Goal: Information Seeking & Learning: Learn about a topic

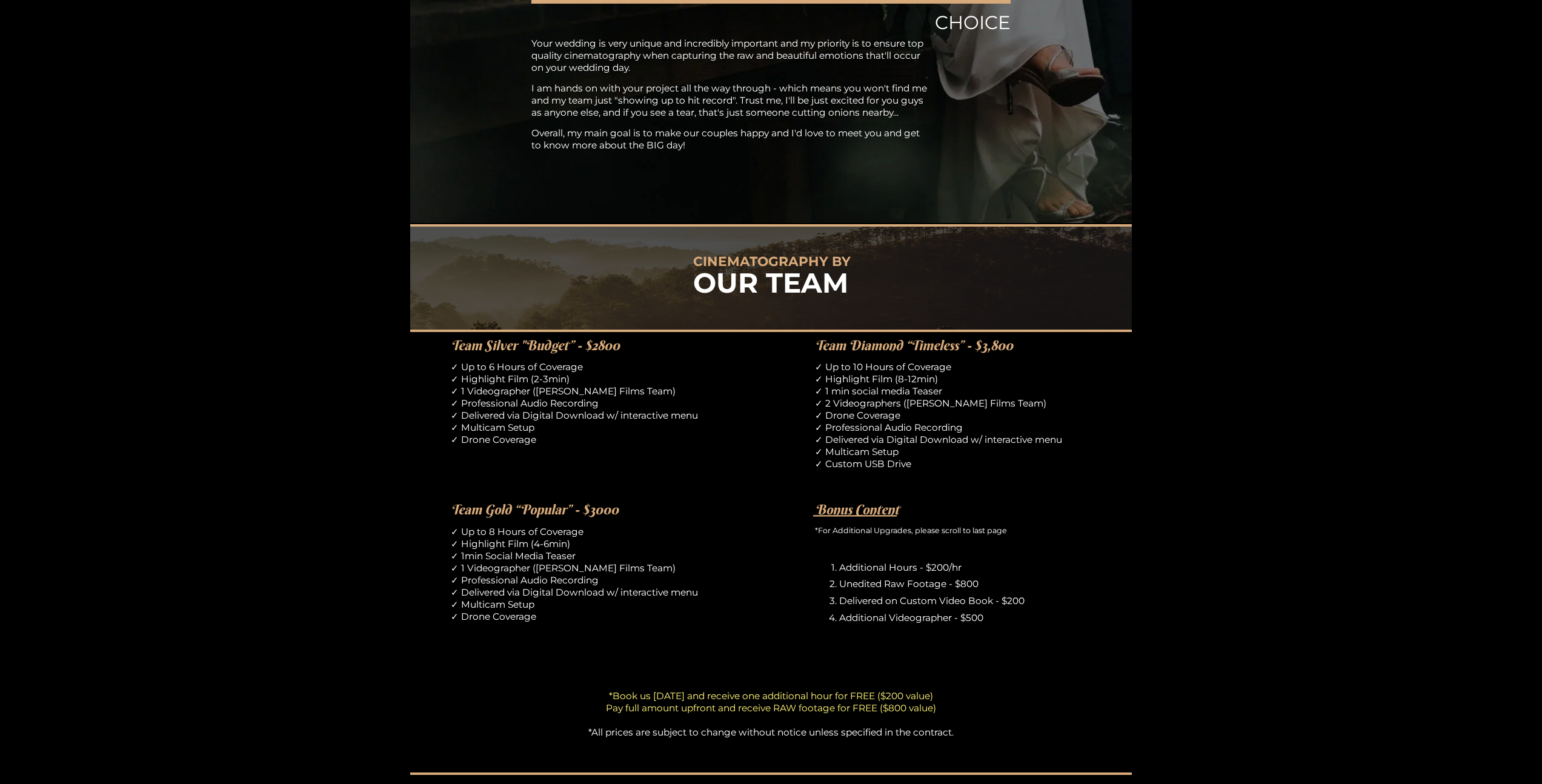
scroll to position [461, 0]
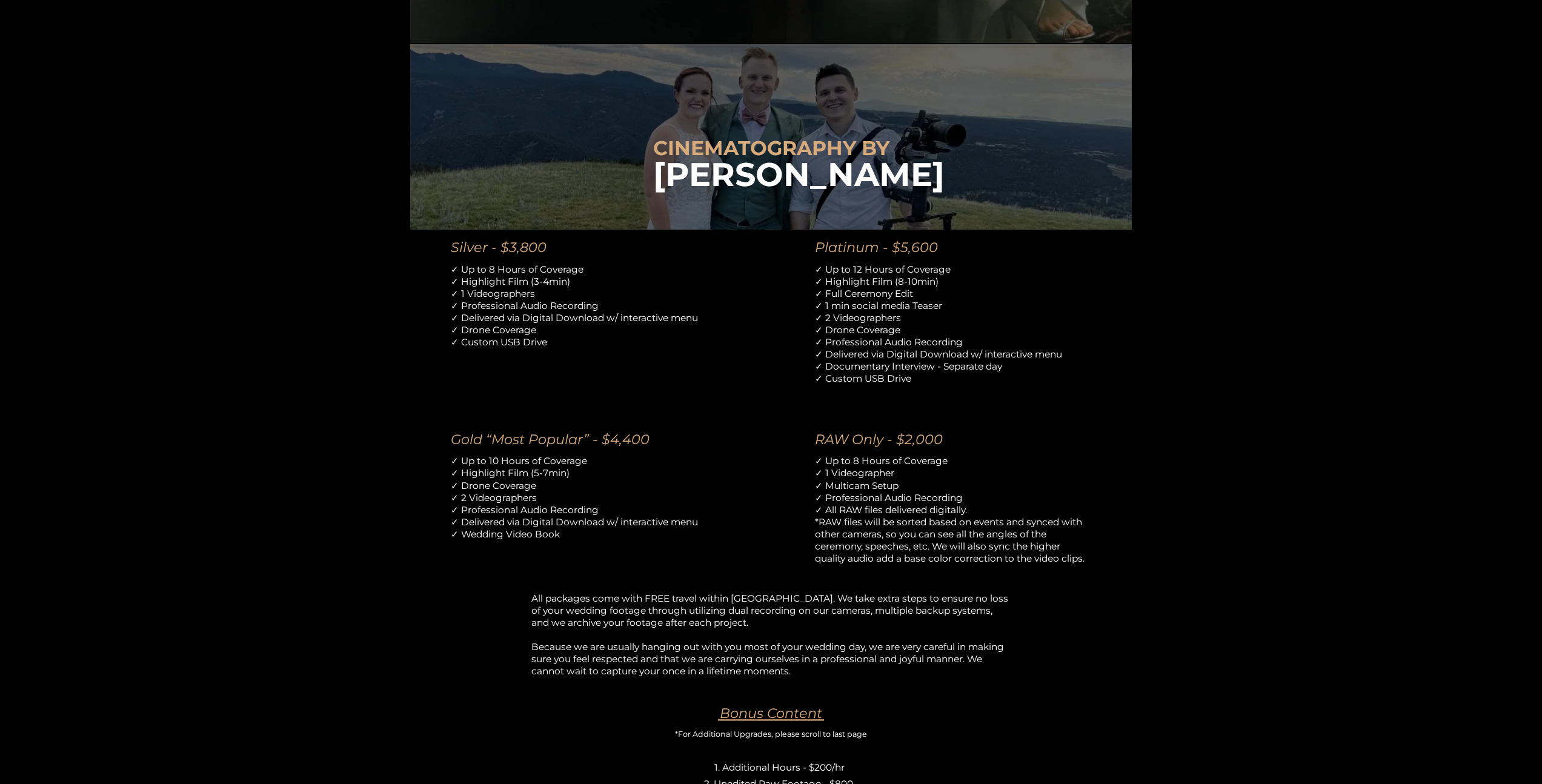
scroll to position [641, 0]
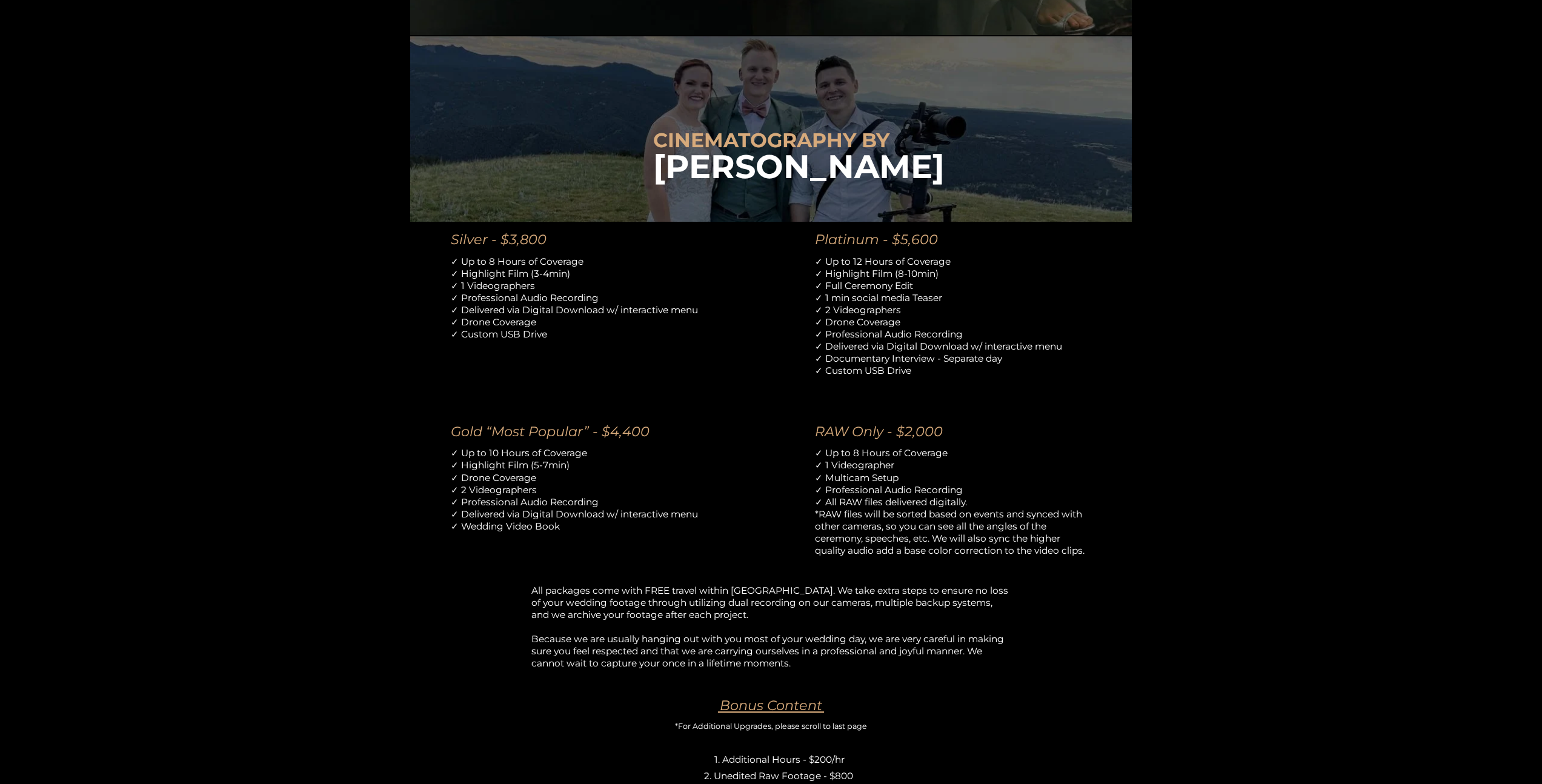
click at [465, 263] on p "✓ Up to 8 Hours of Coverage ✓ Highlight Film (3-4min) ✓ 1 Videographers ✓ Profe…" at bounding box center [588, 298] width 276 height 85
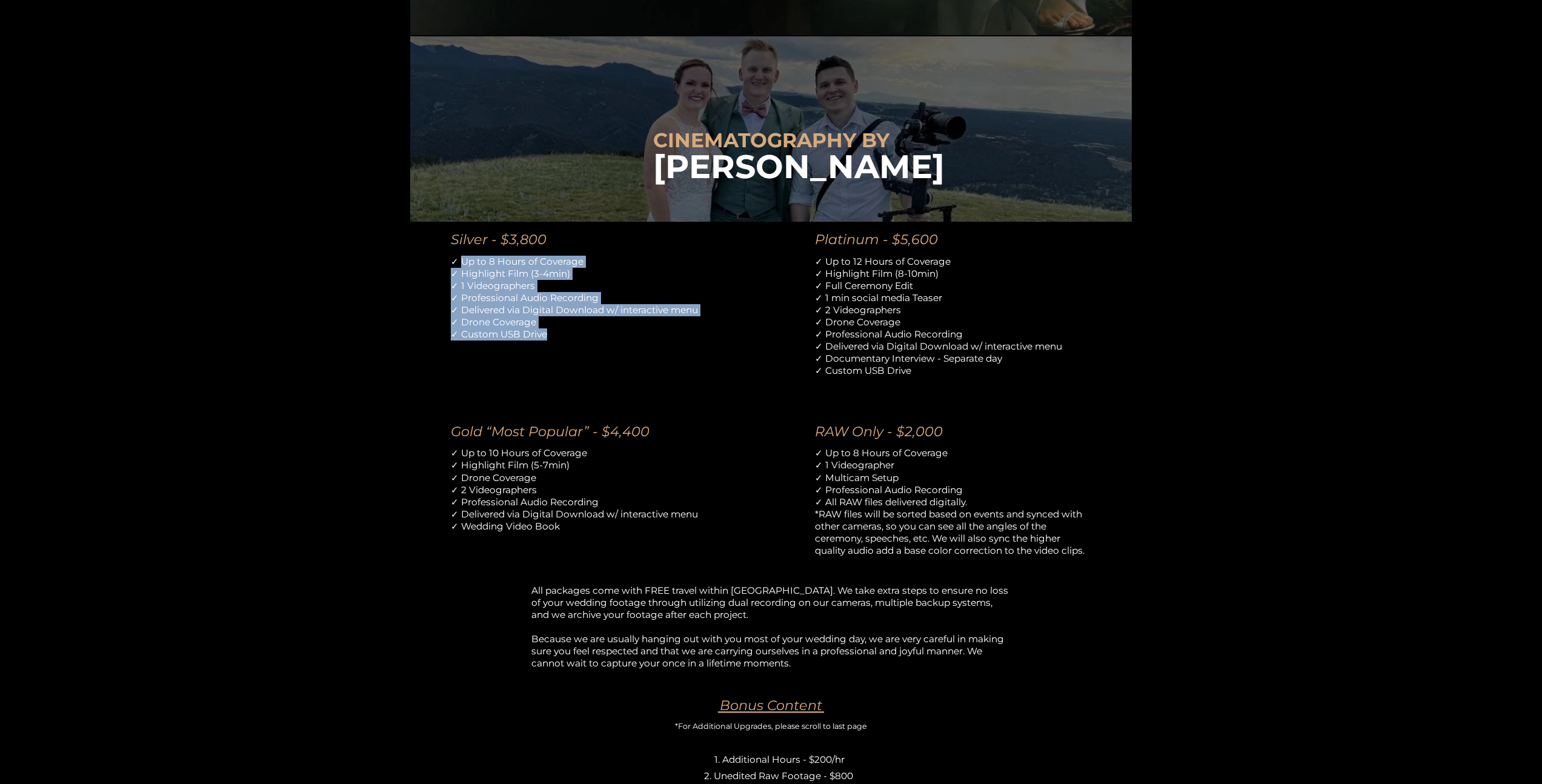
drag, startPoint x: 461, startPoint y: 263, endPoint x: 557, endPoint y: 332, distance: 118.2
click at [557, 332] on p "✓ Up to 8 Hours of Coverage ✓ Highlight Film (3-4min) ✓ 1 Videographers ✓ Profe…" at bounding box center [588, 298] width 276 height 85
click at [558, 334] on p "✓ Up to 8 Hours of Coverage ✓ Highlight Film (3-4min) ✓ 1 Videographers ✓ Profe…" at bounding box center [588, 298] width 276 height 85
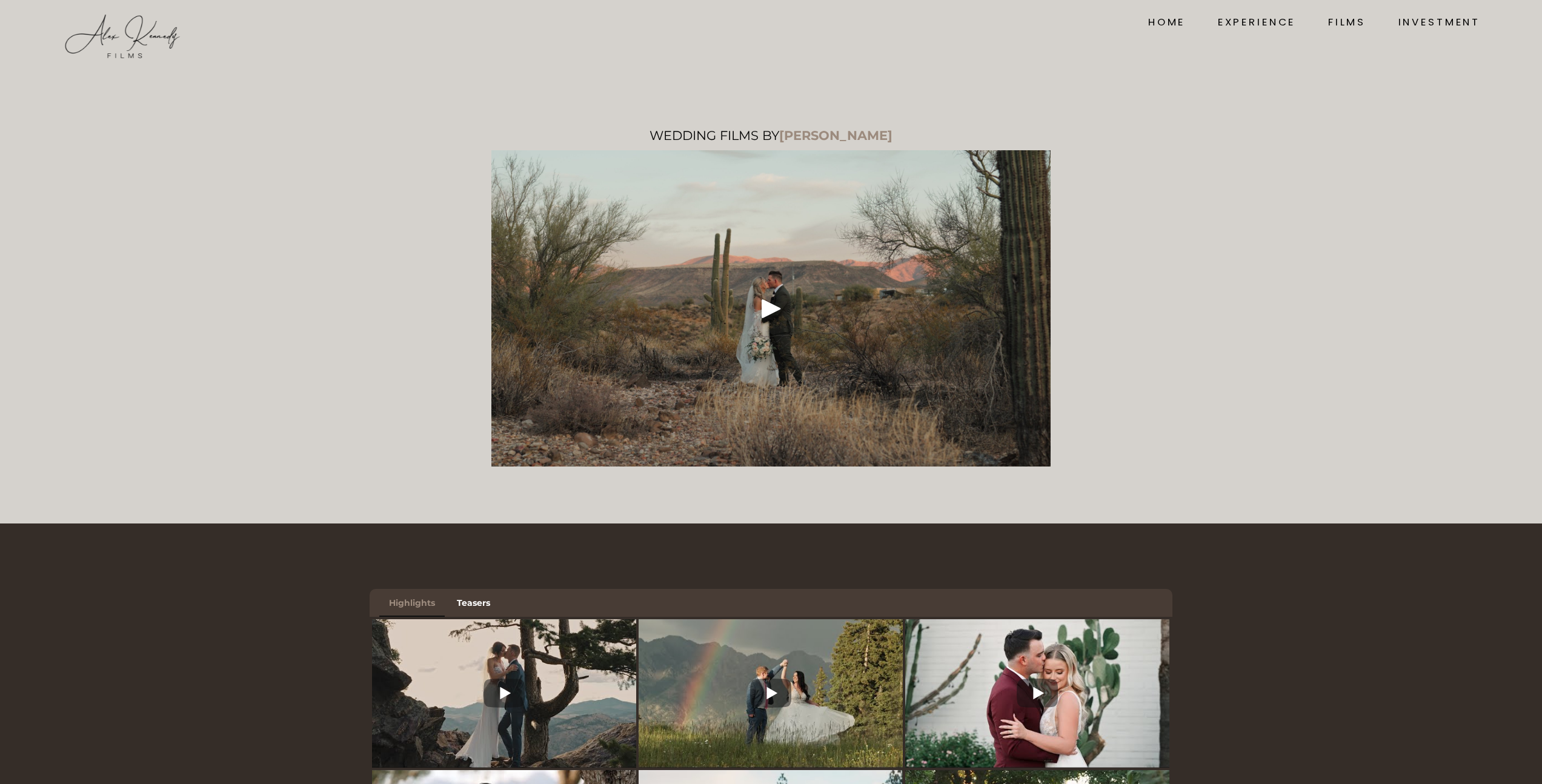
click at [835, 247] on div at bounding box center [771, 308] width 560 height 316
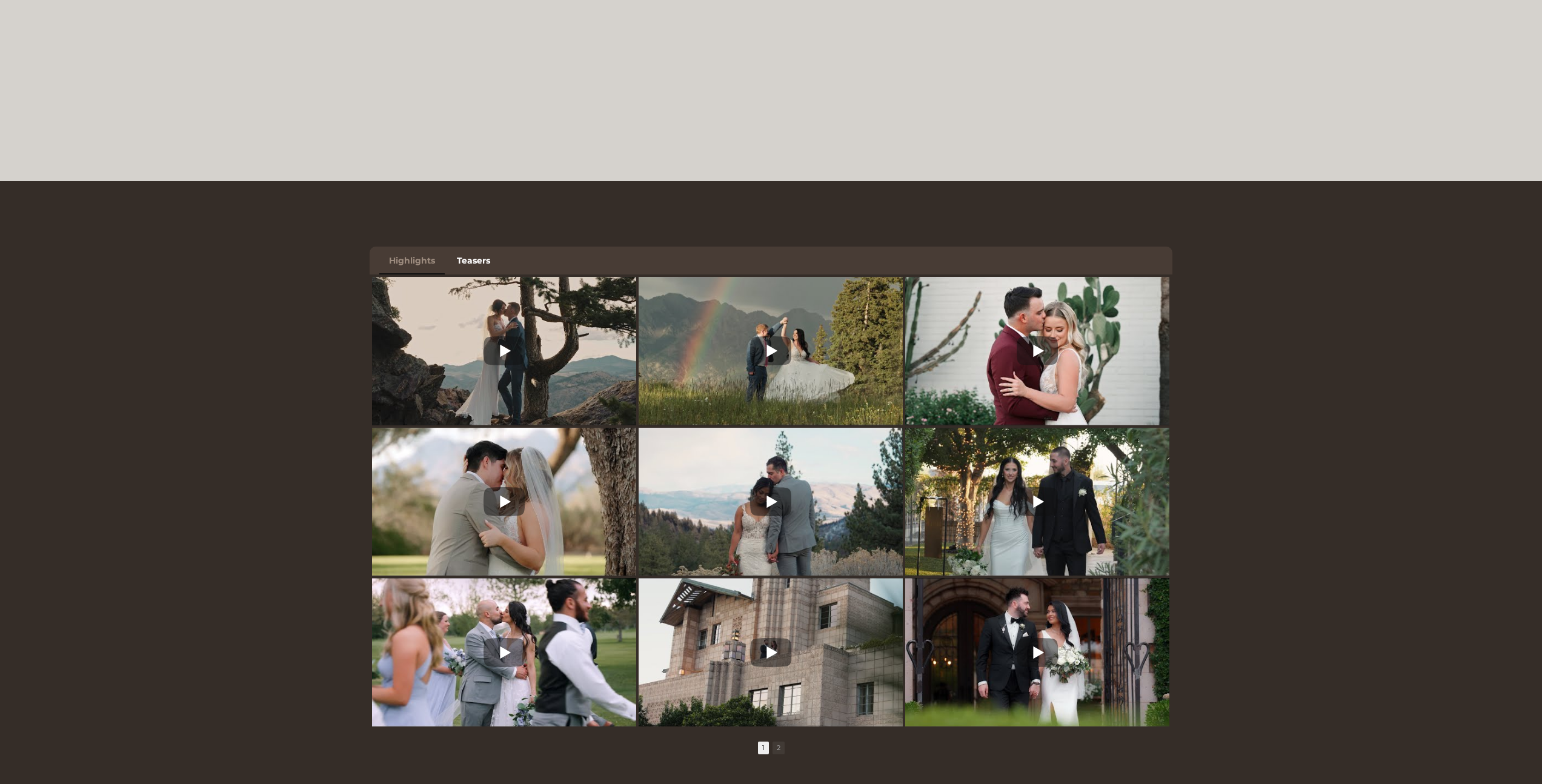
scroll to position [23, 0]
